Goal: Task Accomplishment & Management: Use online tool/utility

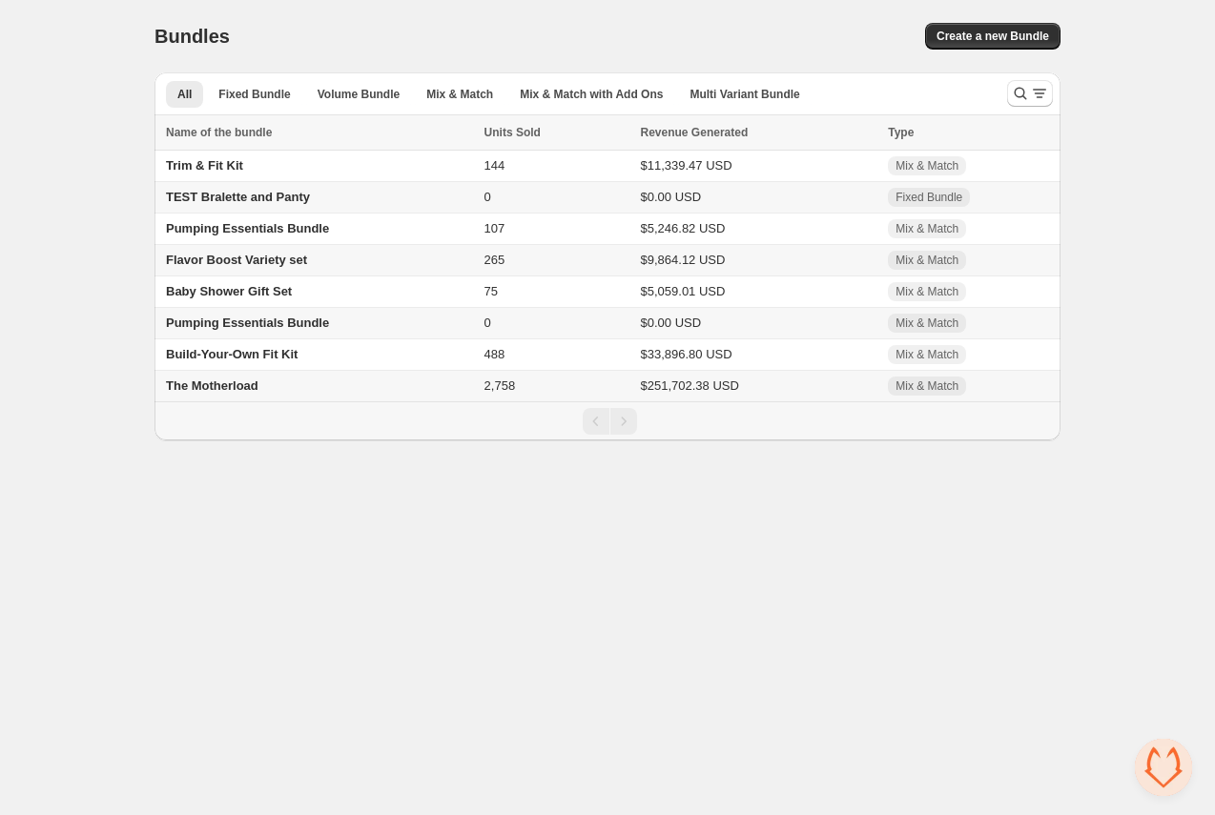
click at [295, 261] on span "Flavor Boost Variety set" at bounding box center [236, 260] width 141 height 14
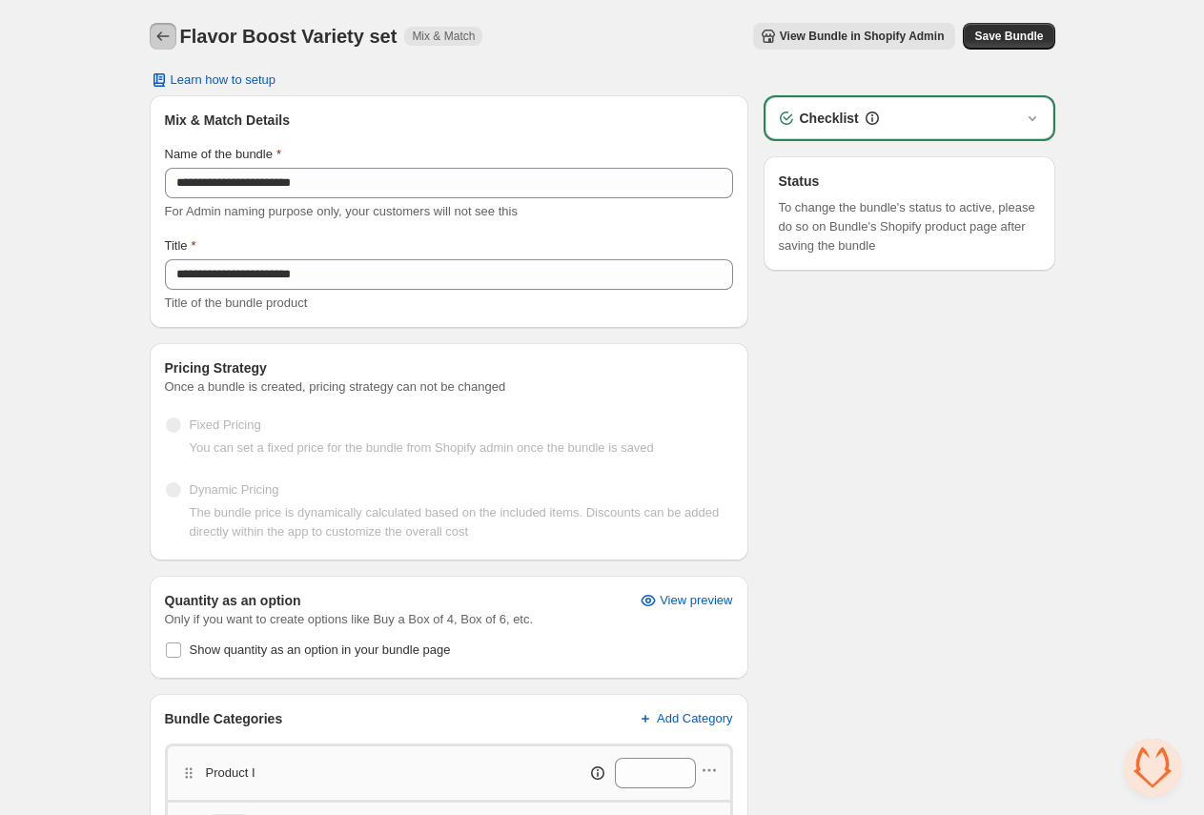
drag, startPoint x: 161, startPoint y: 32, endPoint x: 757, endPoint y: 27, distance: 595.8
click at [446, 23] on div "Flavor Boost Variety set Mix & Match View Bundle in Shopify Admin More actions …" at bounding box center [603, 36] width 906 height 27
click at [850, 113] on h3 "Checklist" at bounding box center [829, 118] width 59 height 19
click at [1035, 112] on icon "button" at bounding box center [1032, 118] width 19 height 19
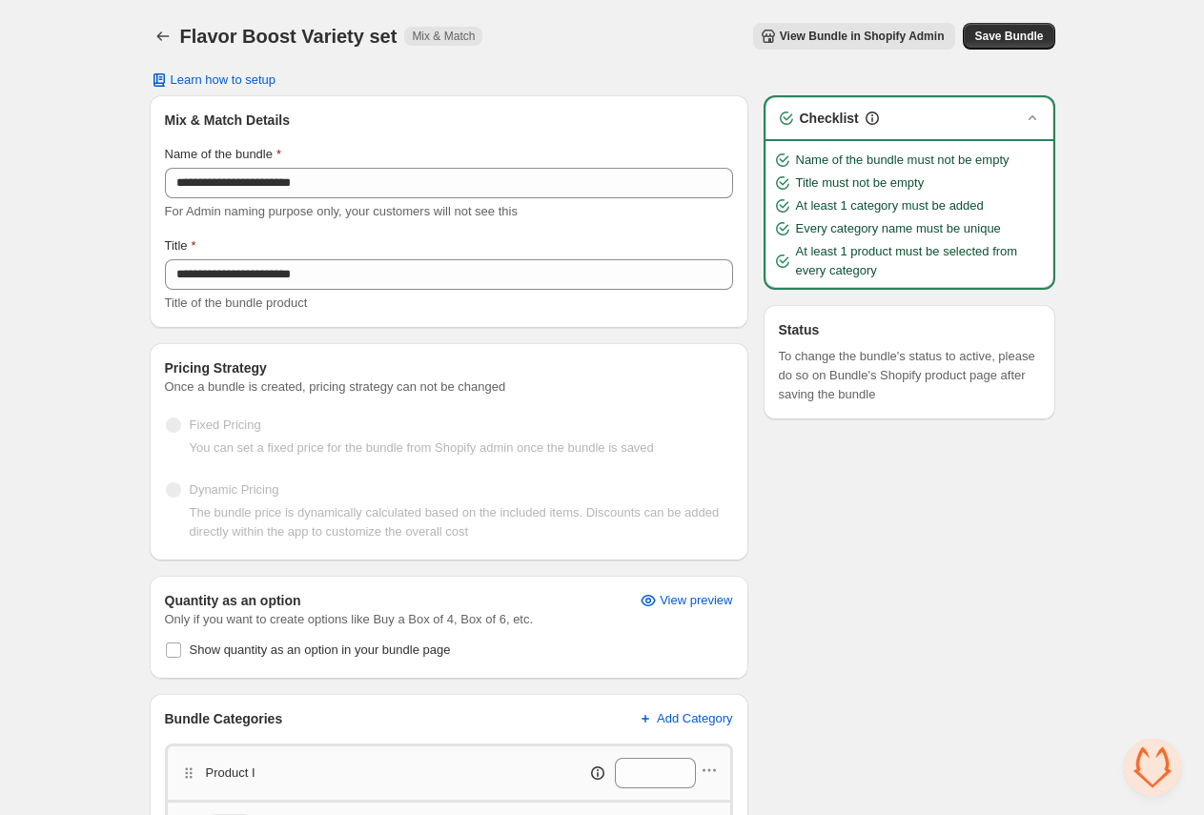
drag, startPoint x: 1034, startPoint y: 113, endPoint x: 919, endPoint y: 92, distance: 117.2
click at [1024, 113] on icon "button" at bounding box center [1032, 118] width 19 height 19
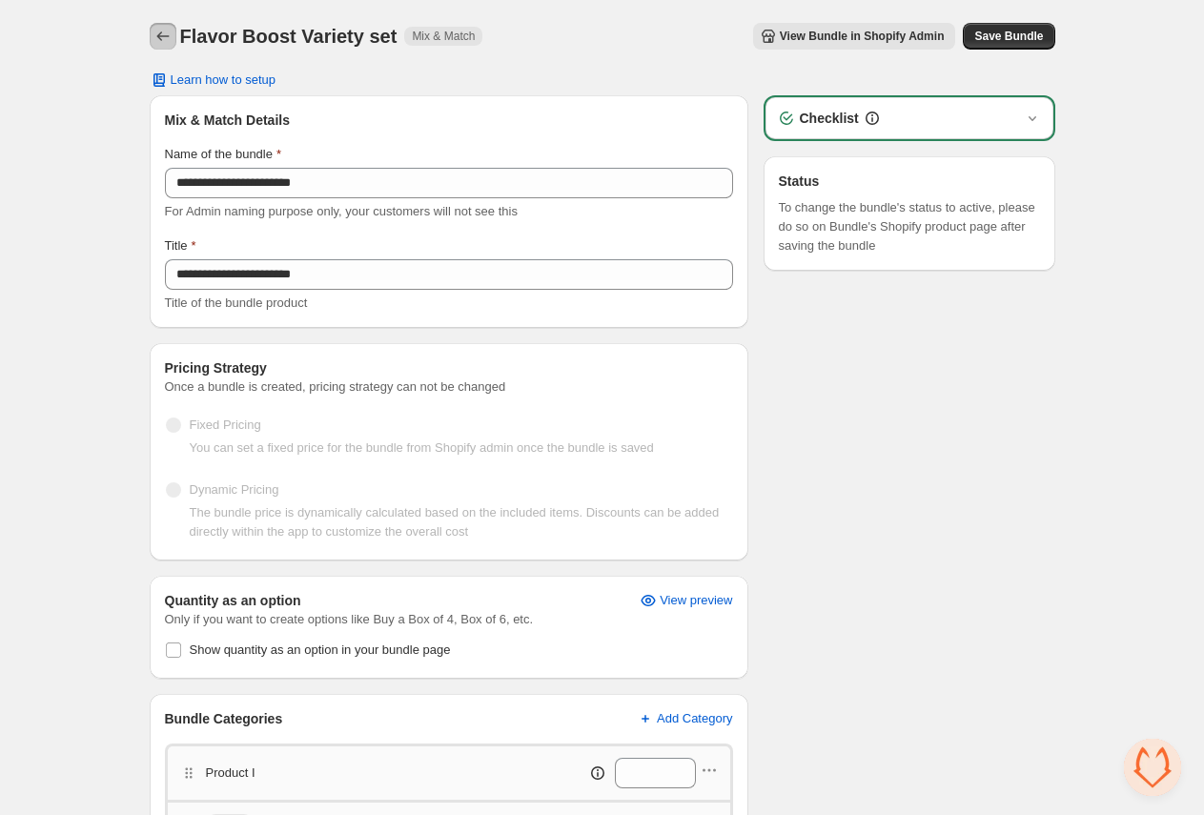
click at [165, 31] on icon "Back" at bounding box center [162, 36] width 19 height 19
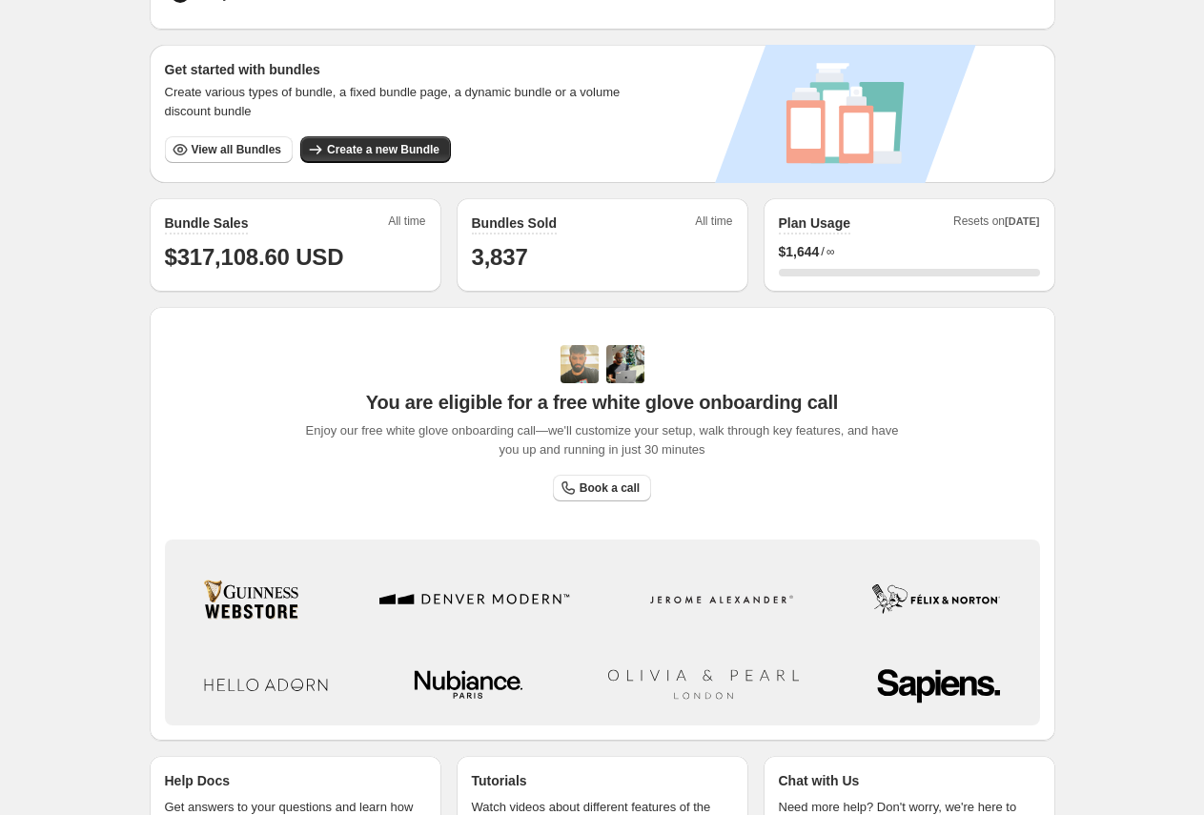
scroll to position [334, 0]
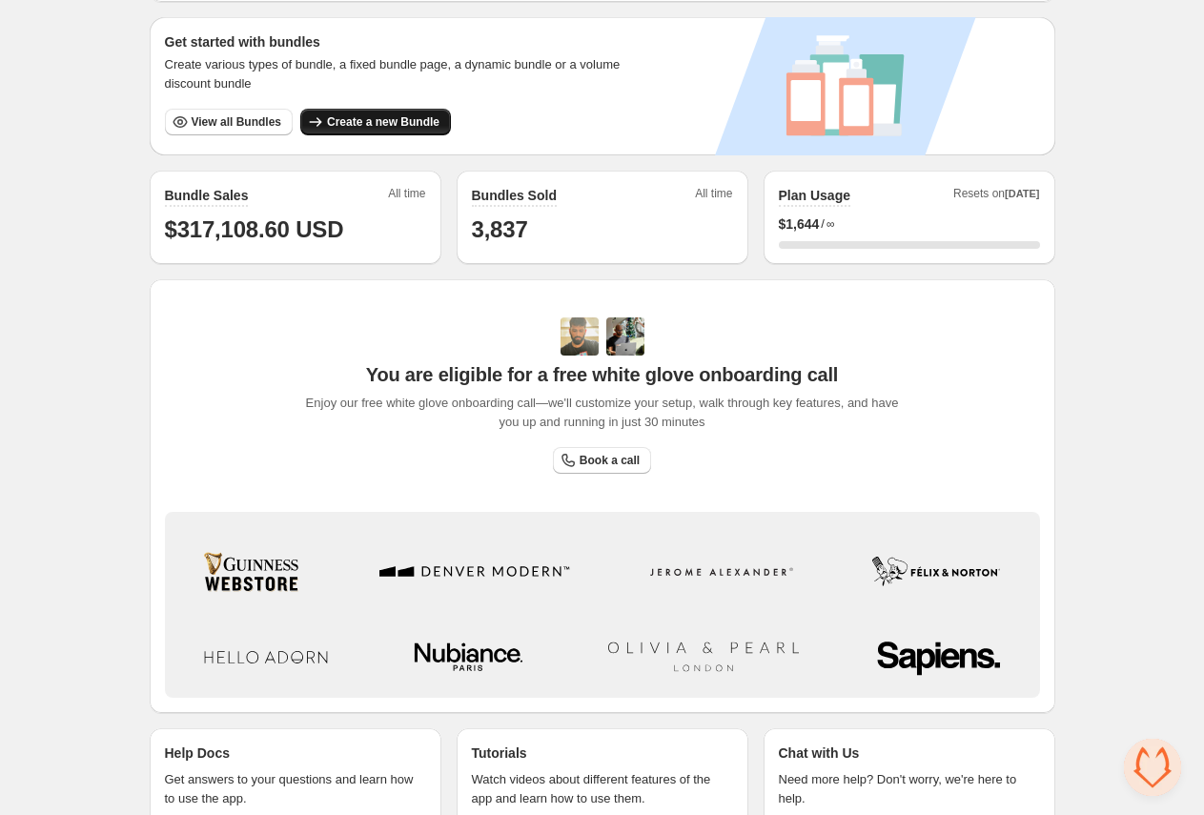
drag, startPoint x: 421, startPoint y: 115, endPoint x: 357, endPoint y: 124, distance: 65.4
click at [357, 124] on span "Create a new Bundle" at bounding box center [383, 121] width 112 height 15
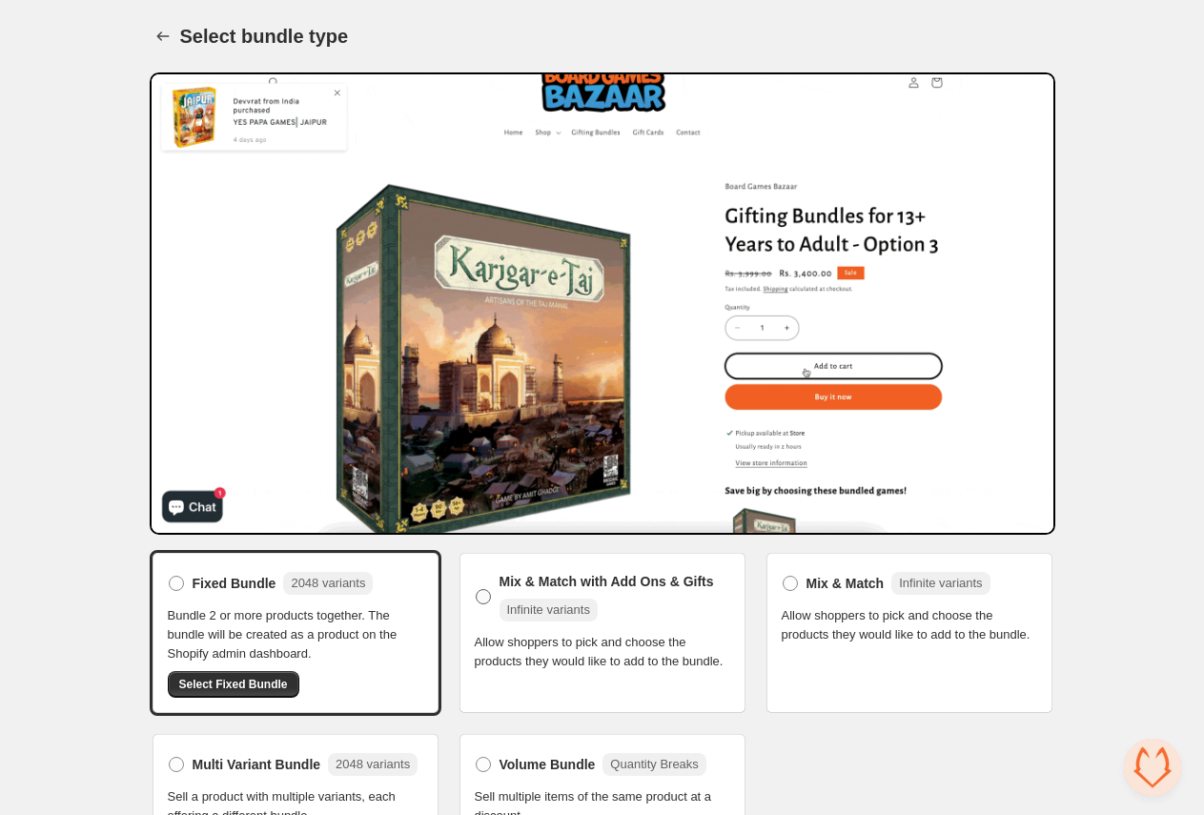
click at [484, 589] on span at bounding box center [483, 596] width 15 height 15
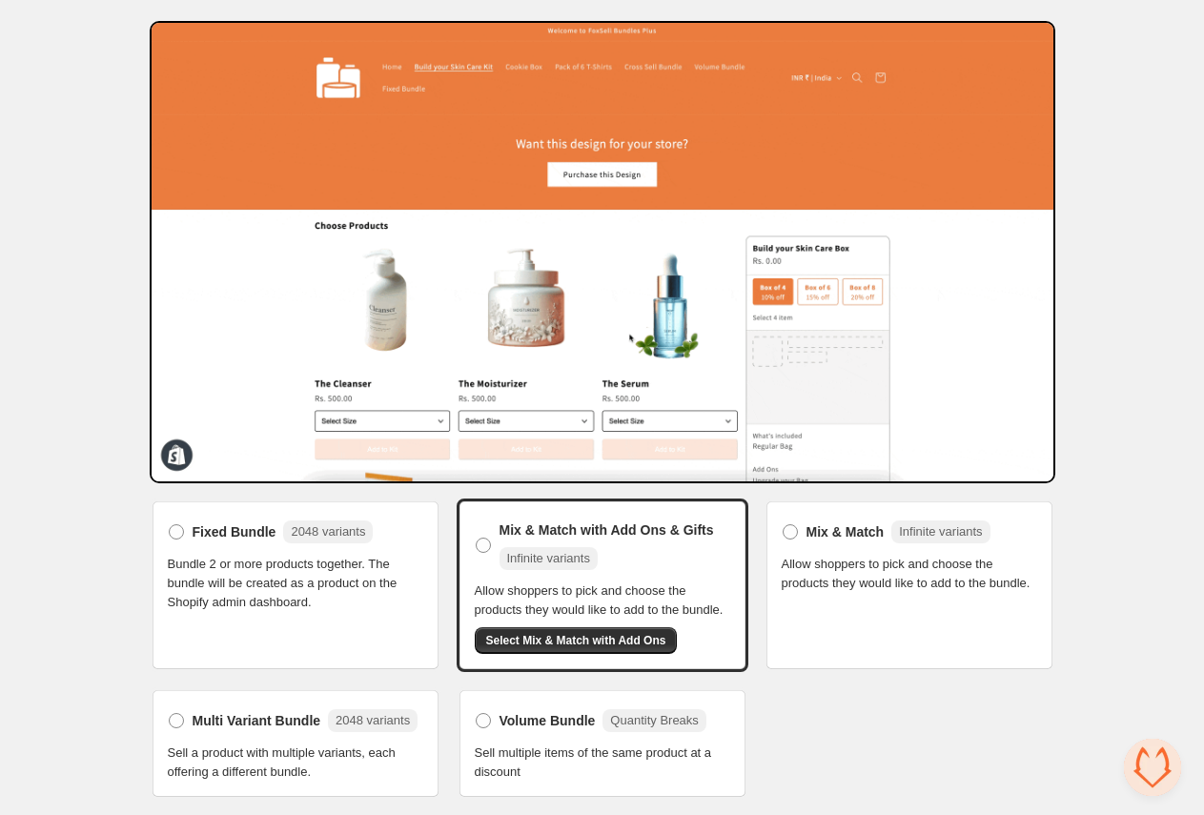
scroll to position [91, 0]
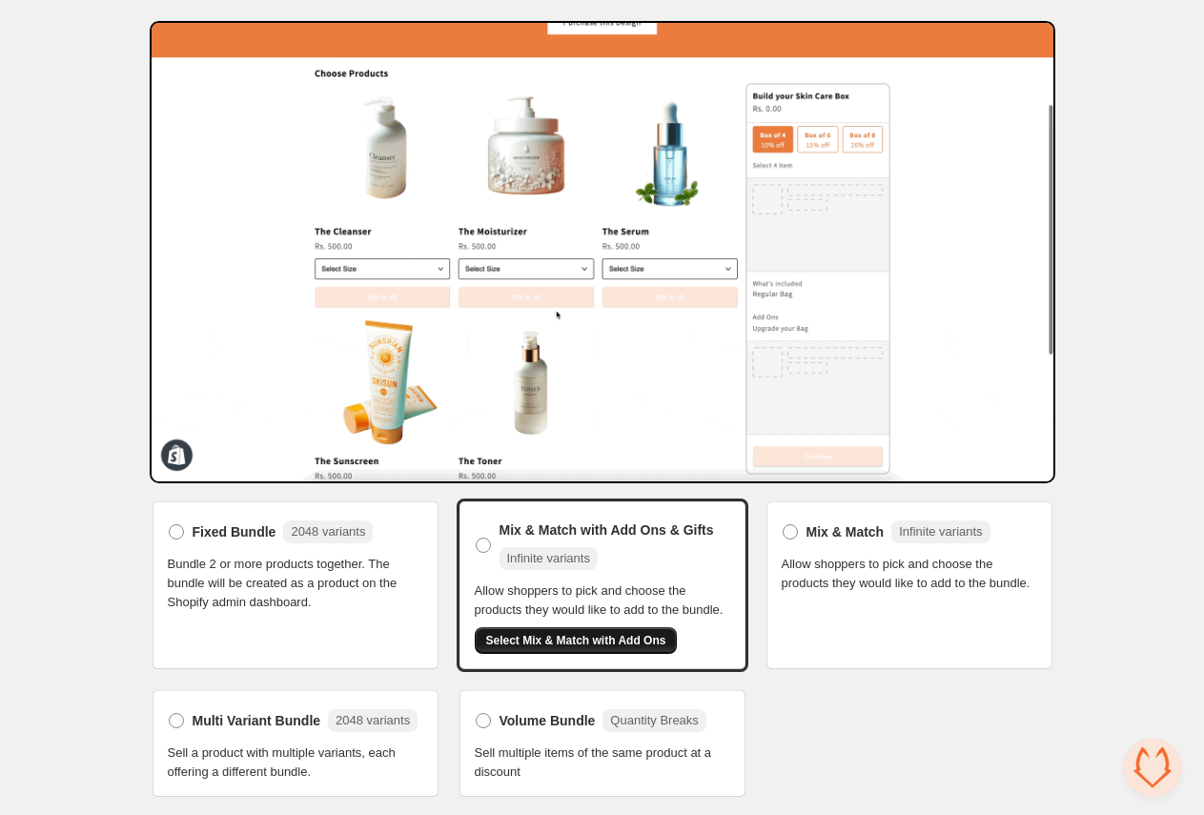
click at [569, 633] on span "Select Mix & Match with Add Ons" at bounding box center [576, 640] width 180 height 15
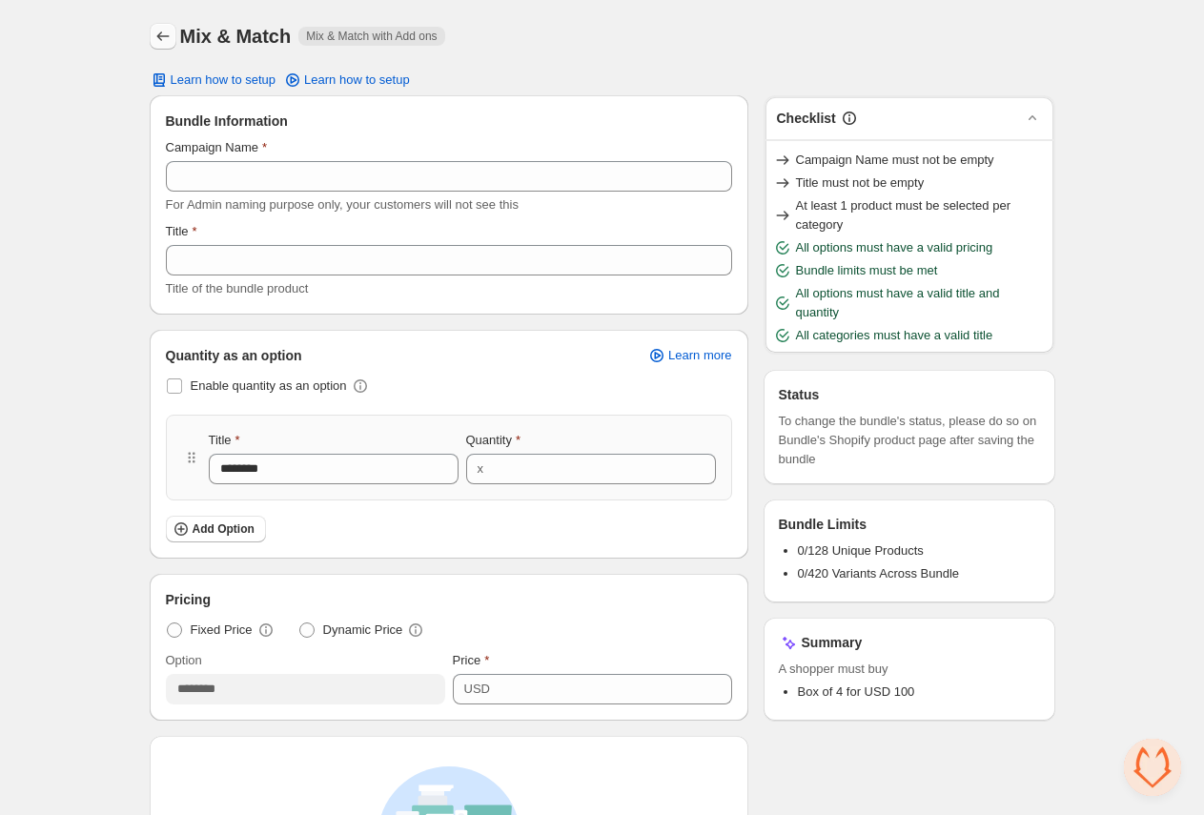
click at [156, 39] on icon "Back" at bounding box center [162, 36] width 19 height 19
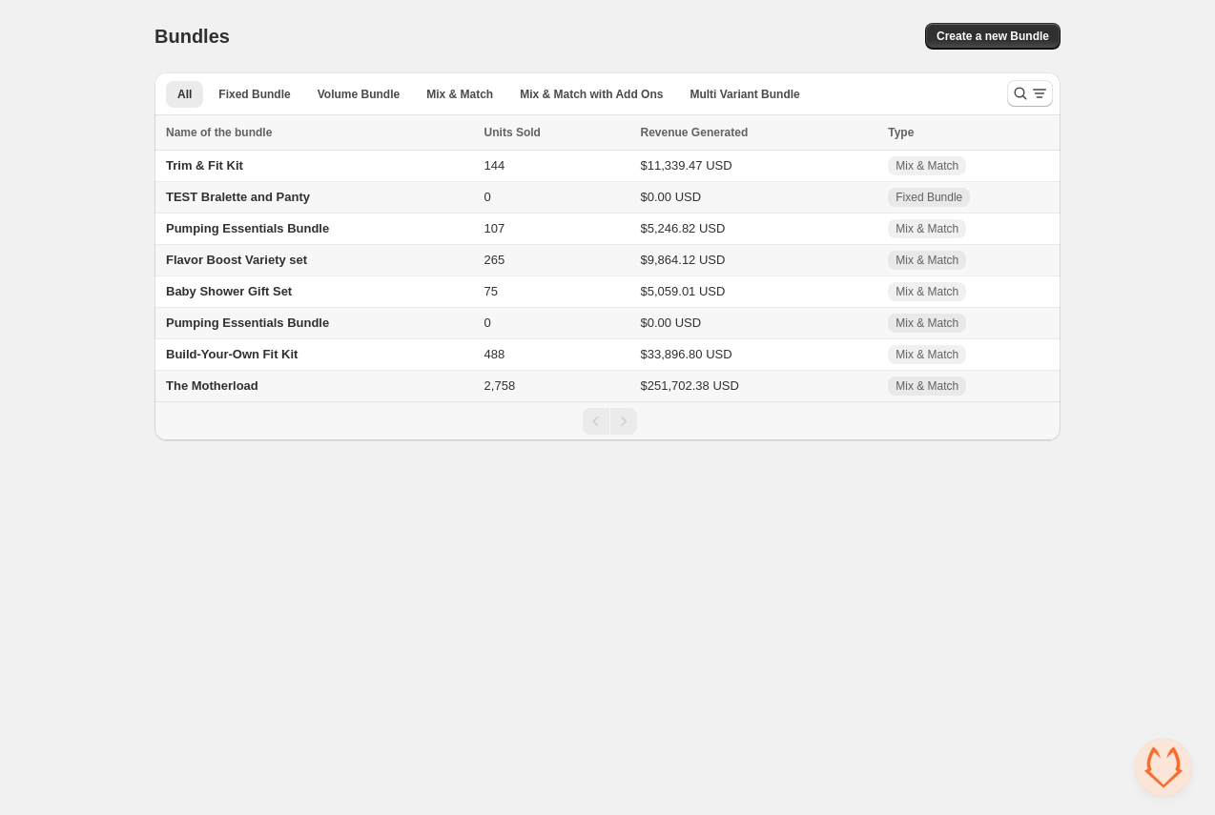
click at [988, 35] on span "Create a new Bundle" at bounding box center [992, 36] width 112 height 15
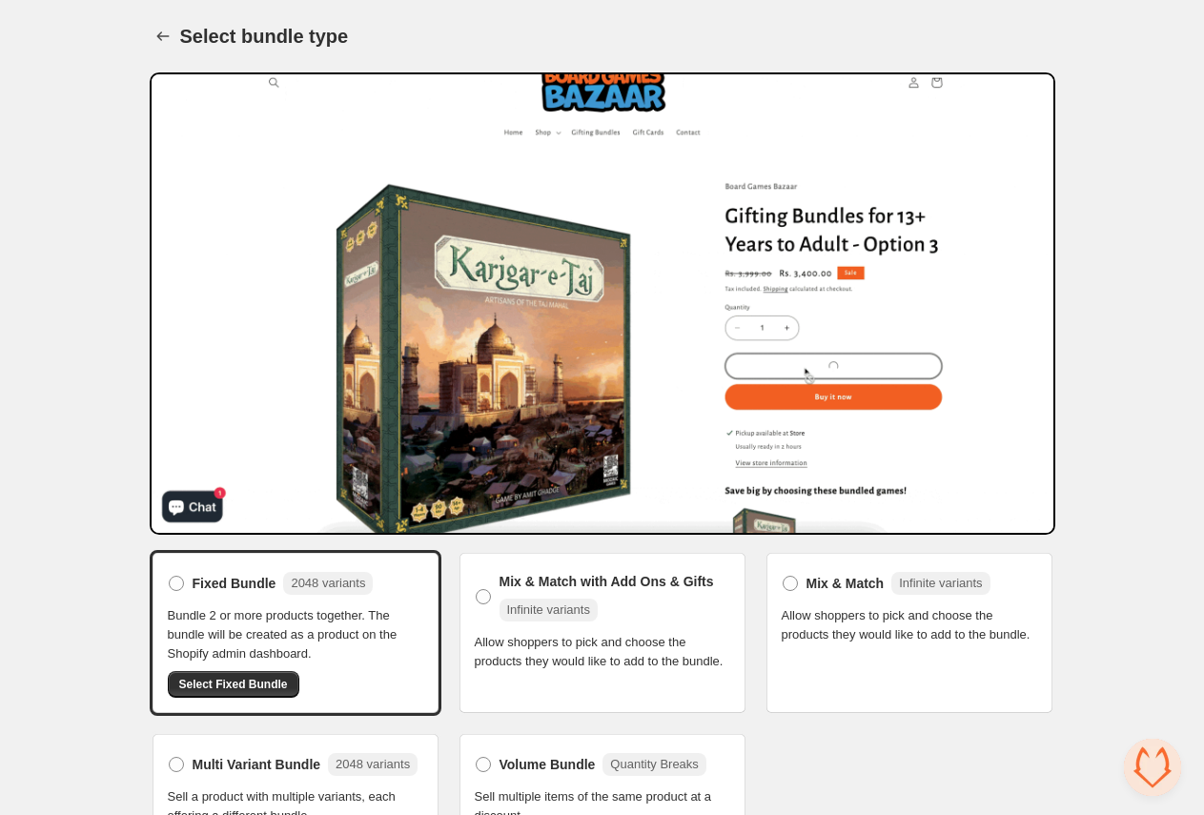
click at [850, 627] on span "Allow shoppers to pick and choose the products they would like to add to the bu…" at bounding box center [909, 625] width 255 height 38
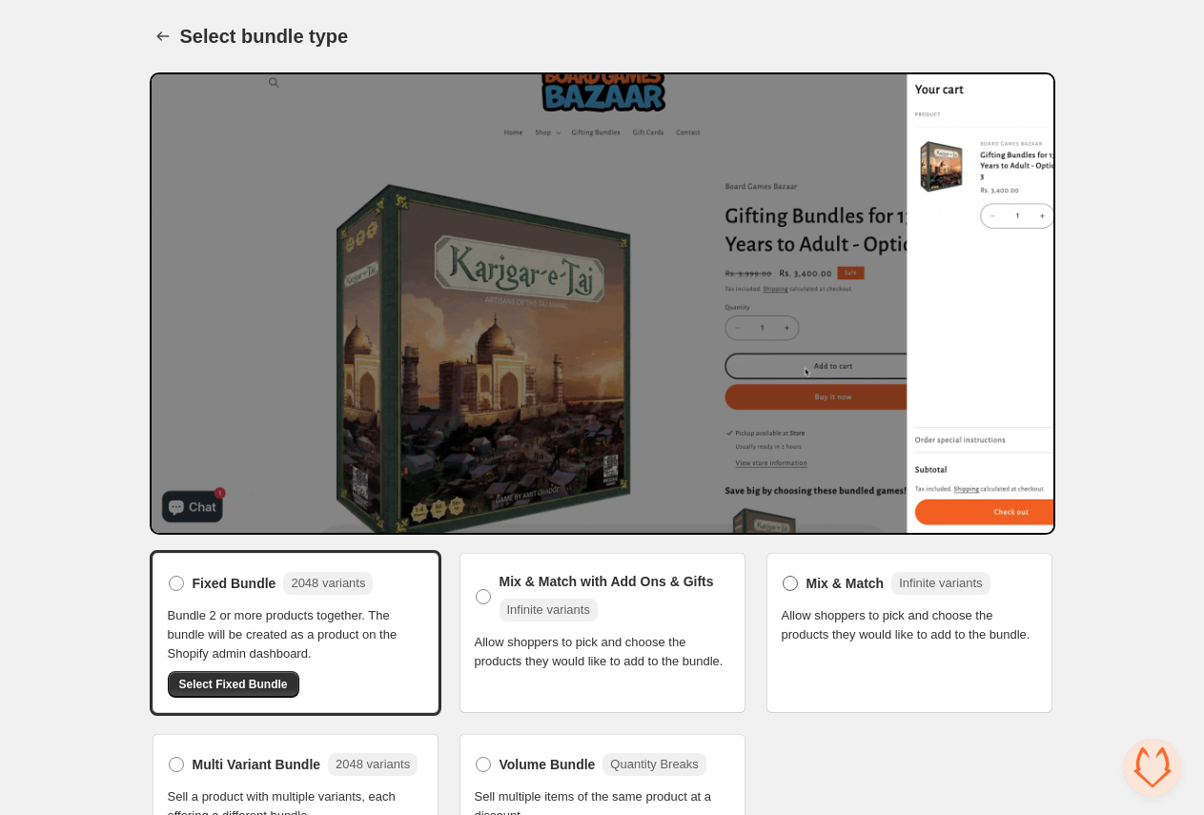
click at [824, 587] on span "Mix & Match" at bounding box center [845, 583] width 78 height 19
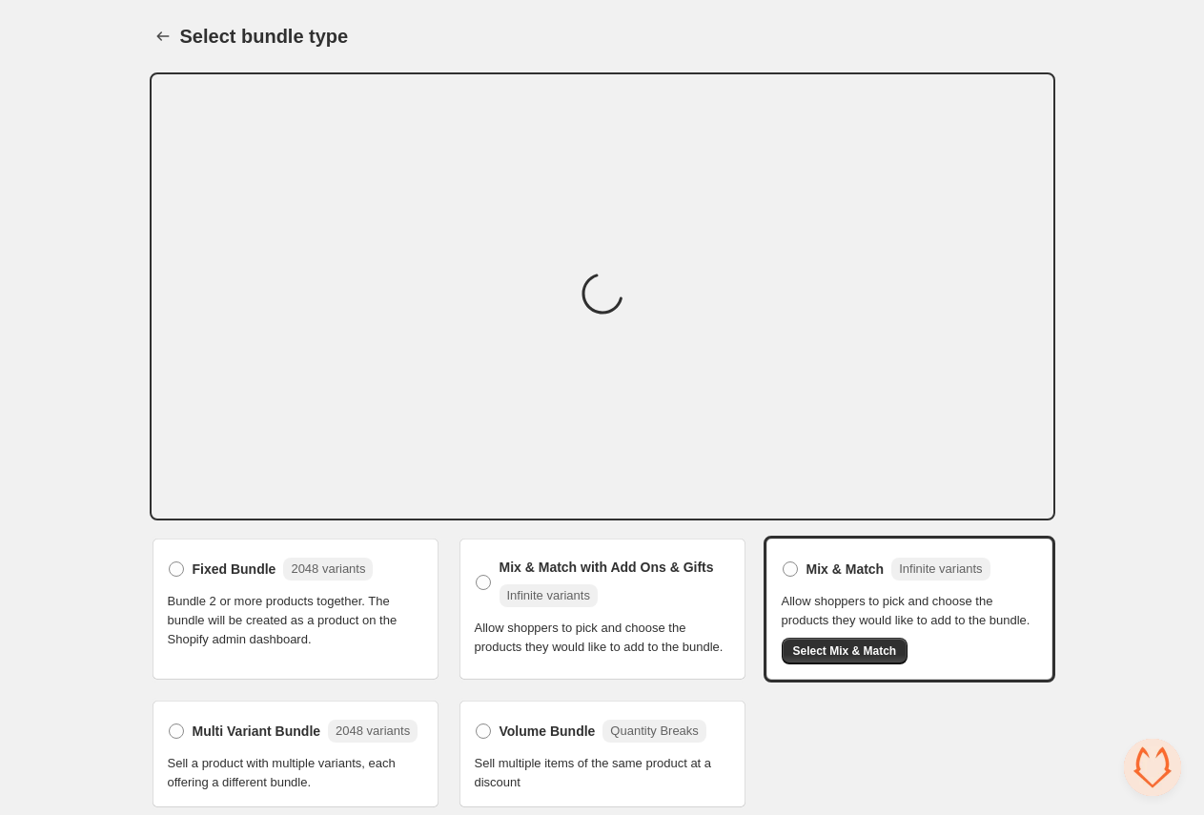
scroll to position [50, 0]
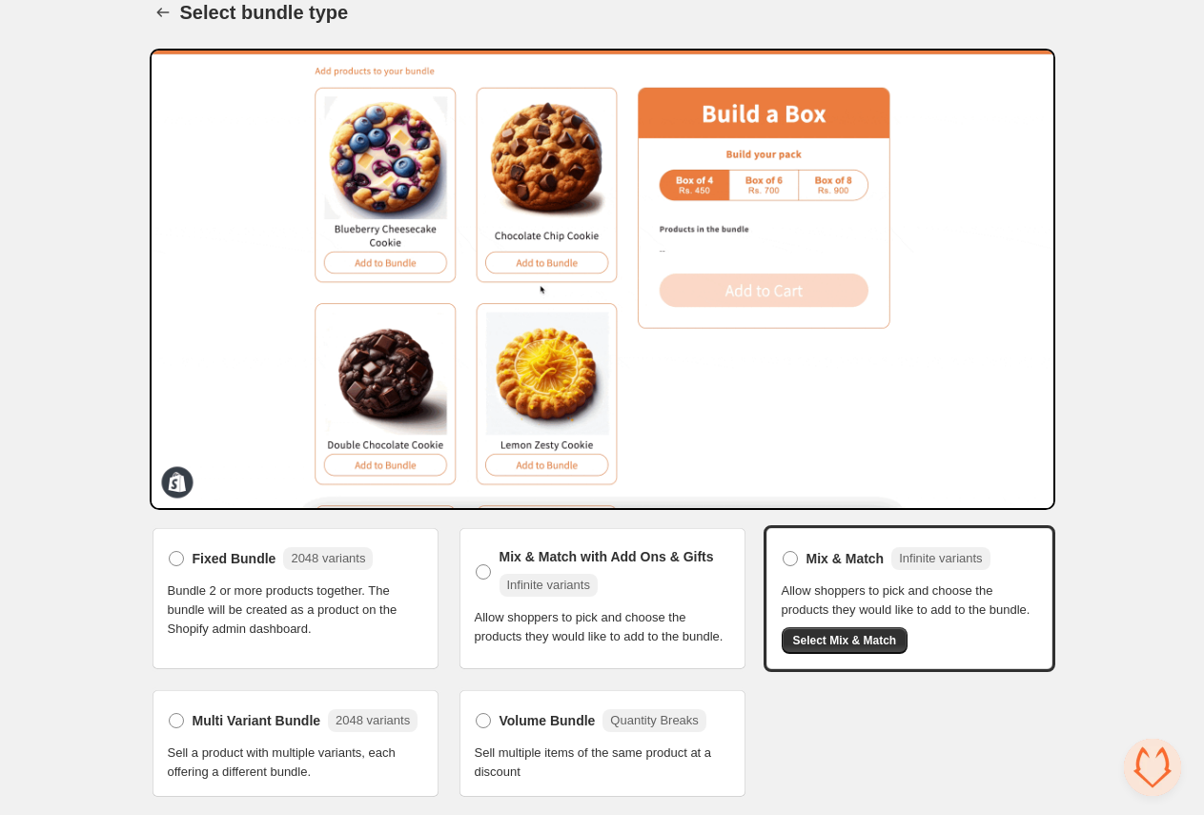
click at [815, 617] on div "Mix & Match Infinite variants Allow shoppers to pick and choose the products th…" at bounding box center [909, 598] width 255 height 111
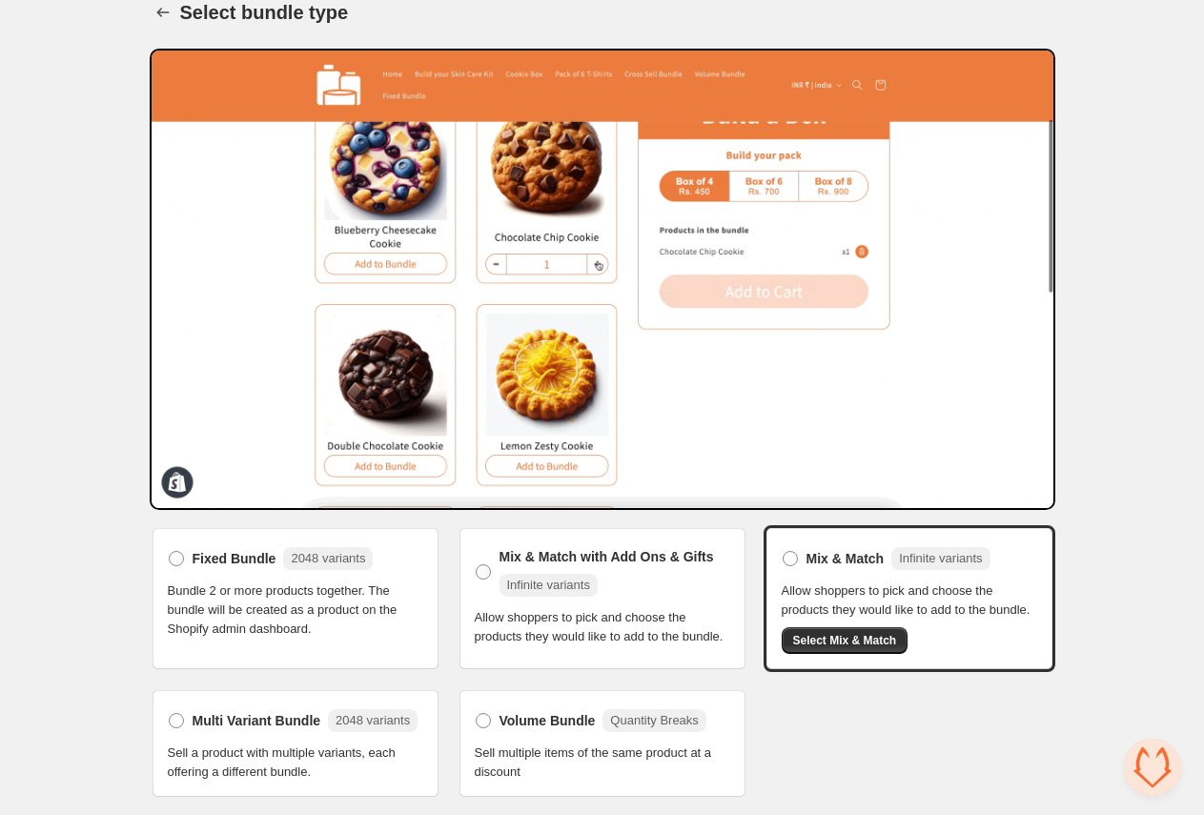
click at [815, 633] on span "Select Mix & Match" at bounding box center [845, 640] width 104 height 15
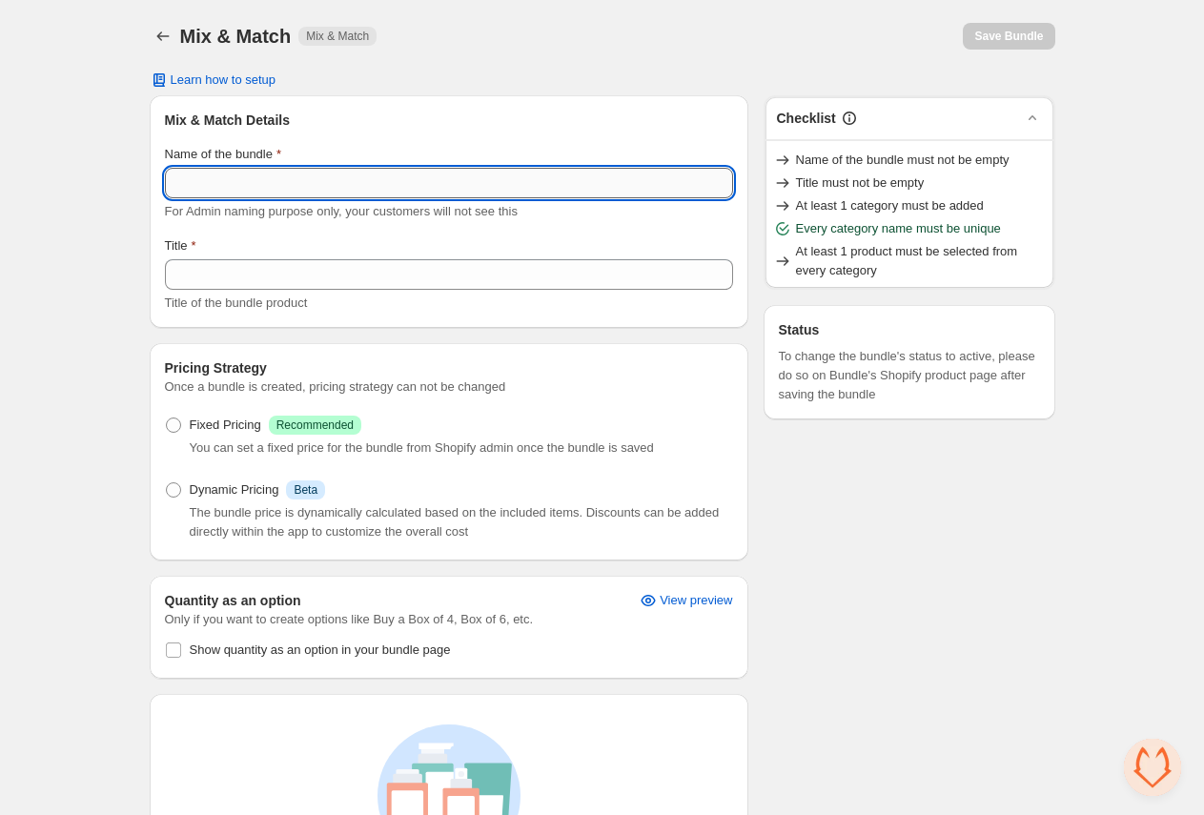
click at [356, 181] on input "Name of the bundle" at bounding box center [449, 183] width 568 height 31
